Goal: Transaction & Acquisition: Subscribe to service/newsletter

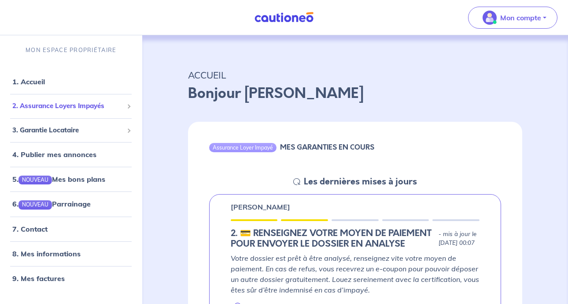
click at [93, 105] on span "2. Assurance Loyers Impayés" at bounding box center [67, 106] width 111 height 10
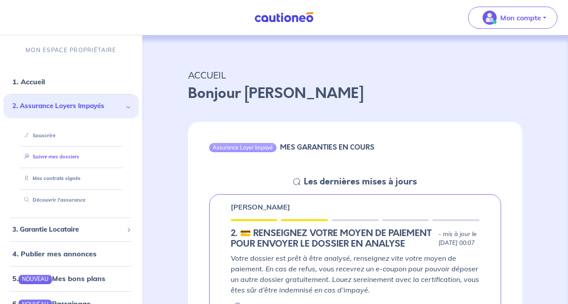
click at [79, 158] on link "Suivre mes dossiers" at bounding box center [50, 156] width 59 height 6
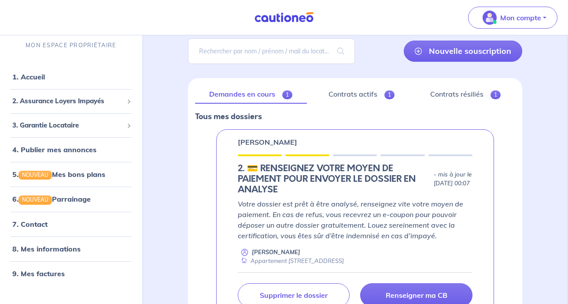
scroll to position [59, 0]
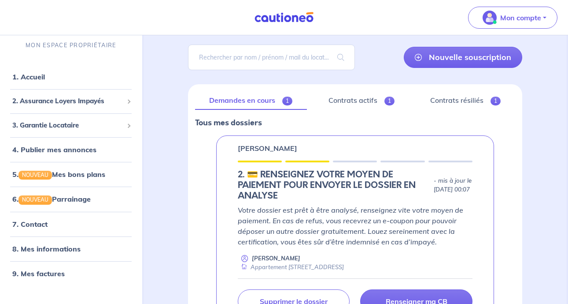
click at [262, 102] on link "Demandes en cours 1" at bounding box center [251, 100] width 112 height 19
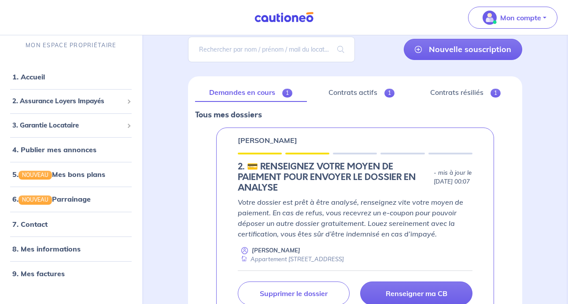
scroll to position [66, 0]
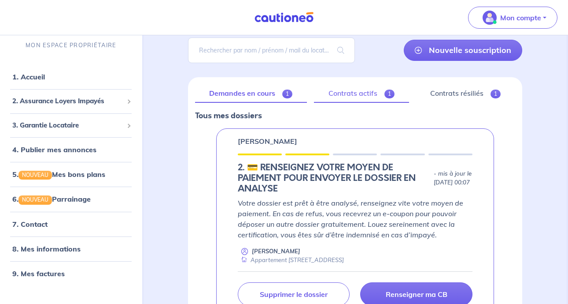
click at [370, 92] on link "Contrats actifs 1" at bounding box center [361, 93] width 95 height 19
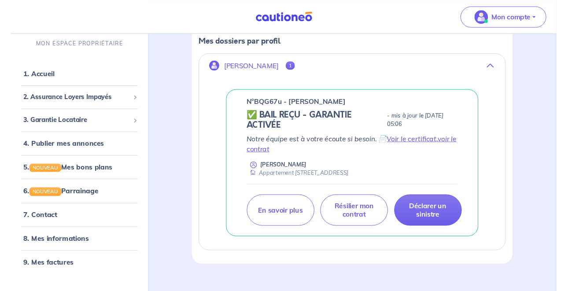
scroll to position [139, 0]
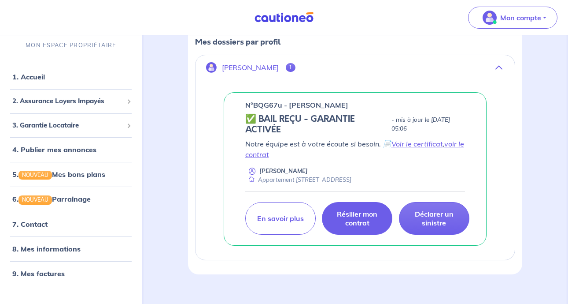
click at [350, 217] on p "Résilier mon contrat" at bounding box center [357, 218] width 48 height 18
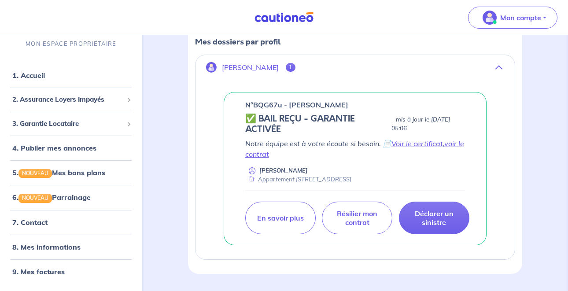
scroll to position [119, 0]
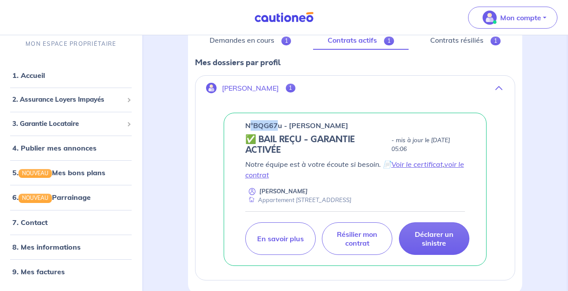
drag, startPoint x: 254, startPoint y: 126, endPoint x: 282, endPoint y: 128, distance: 27.4
click at [282, 128] on p "n°BQG67u - Imen MLIKA" at bounding box center [296, 125] width 103 height 11
copy p "°BQG67"
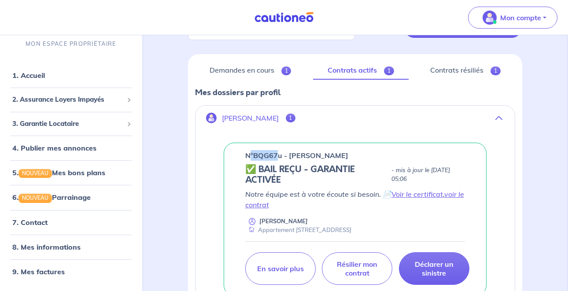
scroll to position [89, 0]
click at [453, 67] on link "Contrats résiliés 1" at bounding box center [466, 70] width 100 height 19
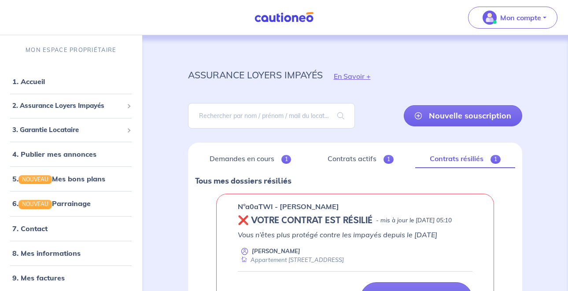
click at [394, 14] on nav "Mon compte MON ESPACE PROPRIÉTAIRE 1. Accueil 2. Assurance Loyers Impayés Sousc…" at bounding box center [284, 17] width 568 height 35
click at [71, 103] on span "2. Assurance Loyers Impayés" at bounding box center [67, 106] width 111 height 10
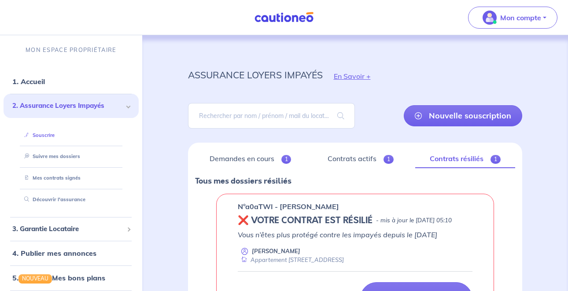
click at [48, 135] on link "Souscrire" at bounding box center [38, 135] width 34 height 6
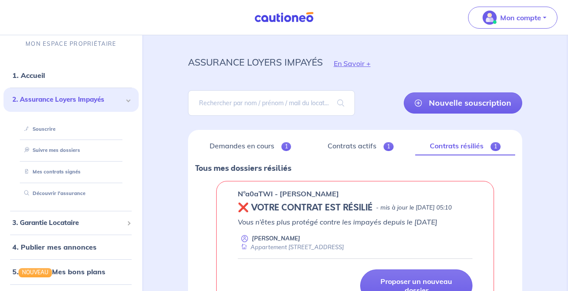
scroll to position [15, 0]
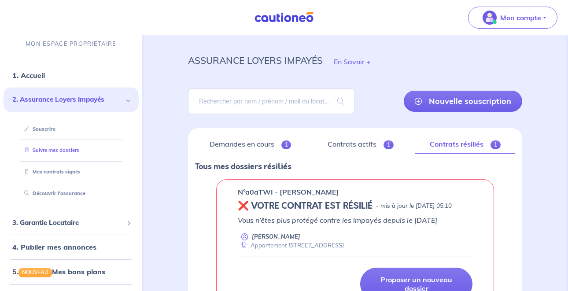
click at [47, 150] on link "Suivre mes dossiers" at bounding box center [50, 151] width 59 height 6
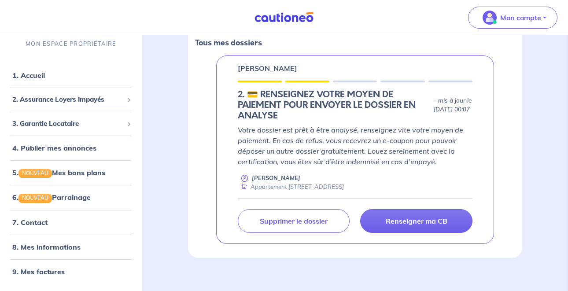
scroll to position [138, 0]
click at [50, 126] on span "3. Garantie Locataire" at bounding box center [67, 124] width 111 height 10
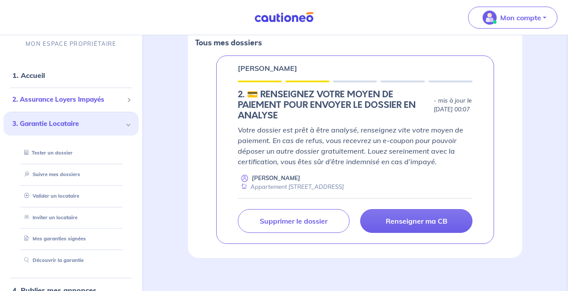
click at [55, 100] on span "2. Assurance Loyers Impayés" at bounding box center [67, 100] width 111 height 10
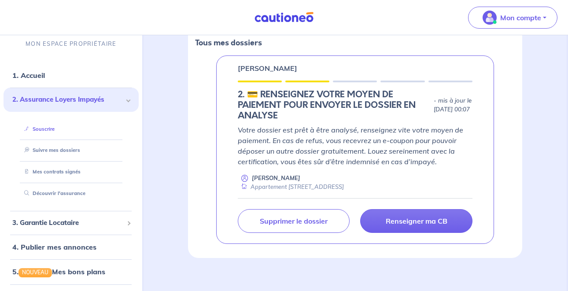
click at [46, 126] on link "Souscrire" at bounding box center [38, 129] width 34 height 6
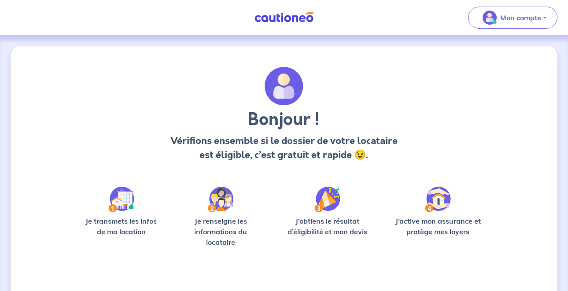
click at [122, 202] on img at bounding box center [121, 200] width 26 height 26
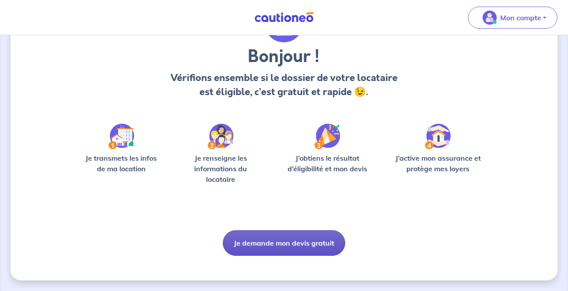
scroll to position [63, 0]
click at [271, 255] on button "Je demande mon devis gratuit" at bounding box center [284, 243] width 122 height 26
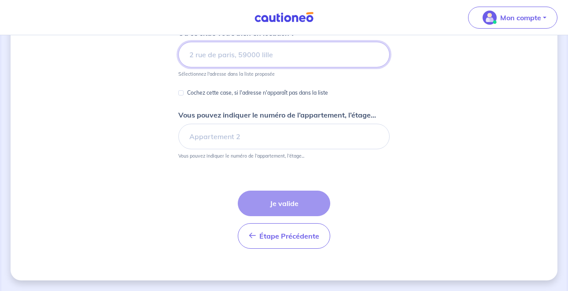
scroll to position [129, 0]
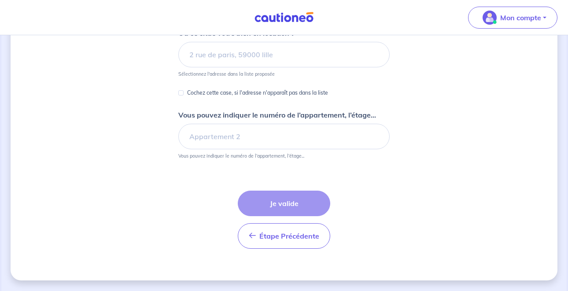
click at [265, 72] on p "Sélectionnez l'adresse dans la liste proposée" at bounding box center [226, 74] width 96 height 6
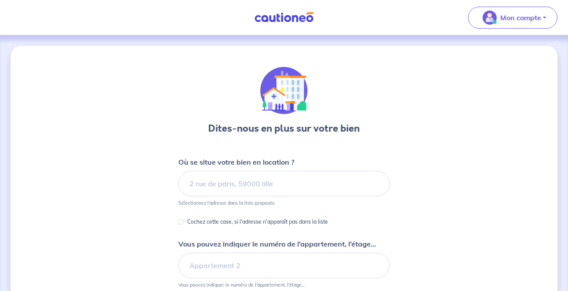
scroll to position [0, 0]
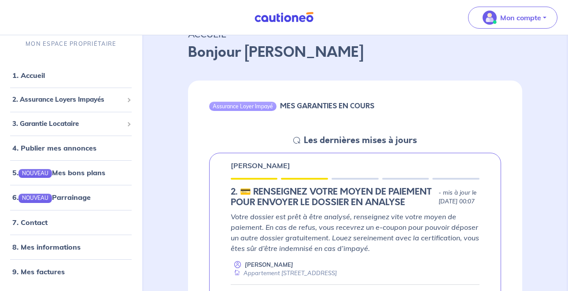
scroll to position [43, 0]
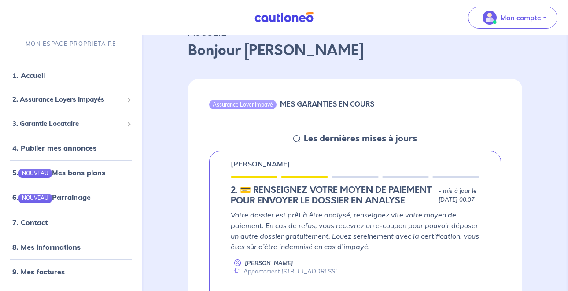
click at [253, 165] on p "Sophie NOURY" at bounding box center [260, 164] width 59 height 11
click at [308, 140] on h5 "Les dernières mises à jours" at bounding box center [360, 139] width 113 height 11
click at [241, 103] on div "Assurance Loyer Impayé" at bounding box center [242, 104] width 67 height 9
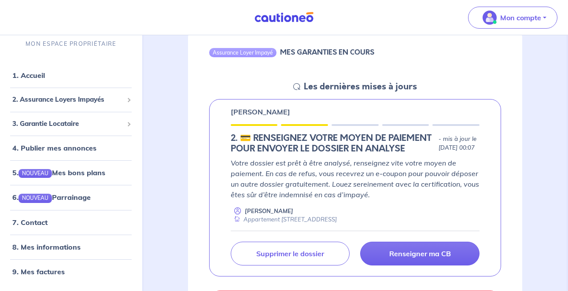
scroll to position [204, 0]
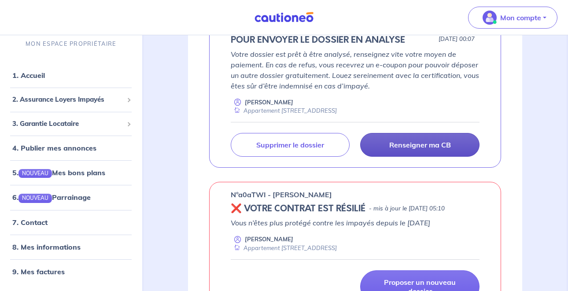
click at [397, 149] on p "Renseigner ma CB" at bounding box center [421, 145] width 62 height 9
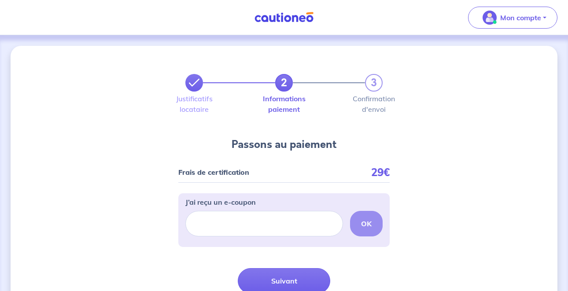
click at [192, 82] on icon at bounding box center [194, 83] width 11 height 11
click at [194, 84] on icon at bounding box center [194, 83] width 11 height 11
click at [193, 84] on icon at bounding box center [194, 83] width 11 height 11
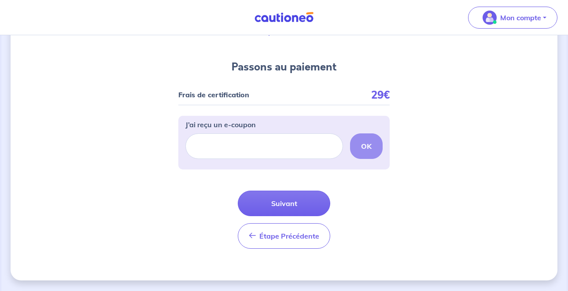
scroll to position [78, 0]
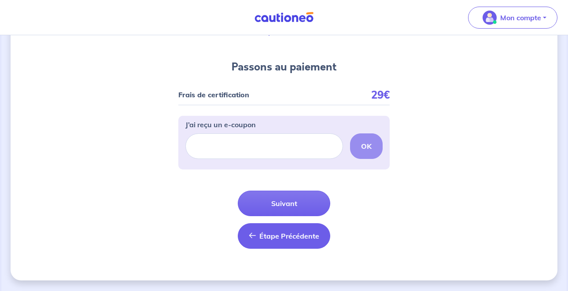
click at [275, 238] on span "Étape Précédente" at bounding box center [290, 236] width 60 height 9
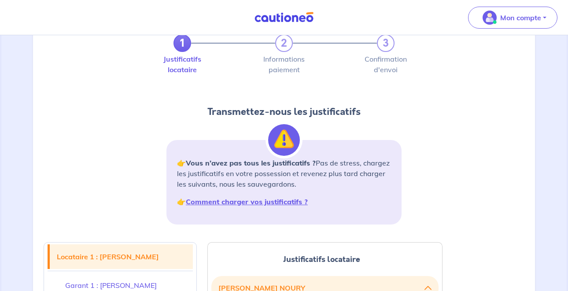
scroll to position [19, 0]
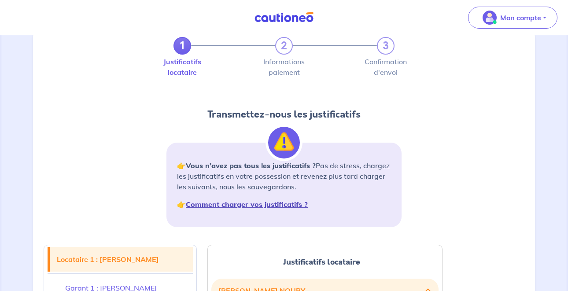
click at [233, 204] on strong "Comment charger vos justificatifs ?" at bounding box center [247, 204] width 122 height 9
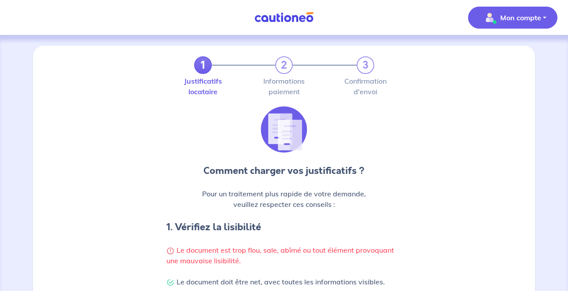
click at [481, 17] on span "Mon compte" at bounding box center [510, 18] width 62 height 14
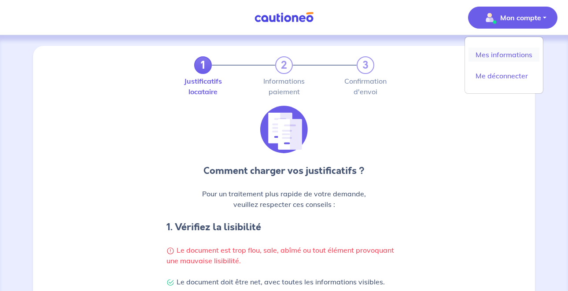
click at [489, 55] on link "Mes informations" at bounding box center [504, 55] width 71 height 14
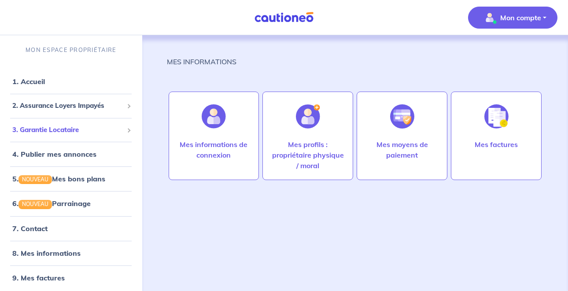
click at [52, 122] on div "3. Garantie Locataire" at bounding box center [71, 130] width 135 height 17
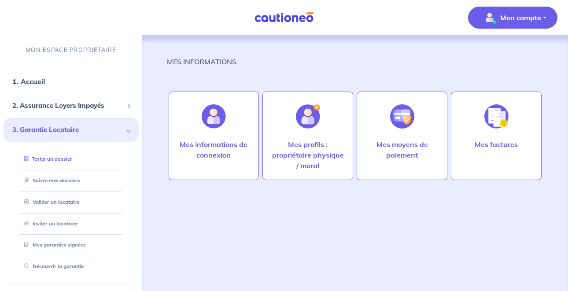
click at [45, 158] on link "Tester un dossier" at bounding box center [46, 159] width 51 height 6
